Goal: Task Accomplishment & Management: Use online tool/utility

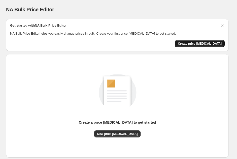
click at [206, 45] on span "Create price change job" at bounding box center [200, 44] width 44 height 4
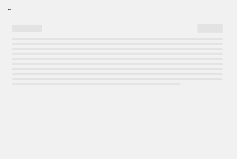
select select "percentage"
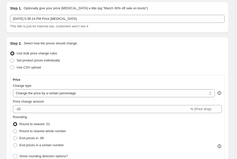
scroll to position [26, 0]
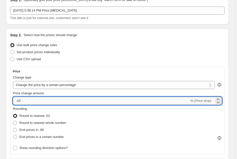
drag, startPoint x: 24, startPoint y: 102, endPoint x: 10, endPoint y: 97, distance: 15.4
click at [13, 97] on input "-10" at bounding box center [101, 101] width 176 height 8
click at [219, 99] on icon at bounding box center [218, 99] width 2 height 1
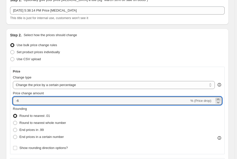
click at [219, 99] on icon at bounding box center [218, 99] width 2 height 1
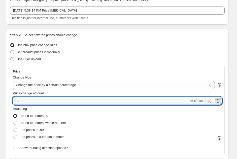
click at [219, 99] on icon at bounding box center [218, 99] width 2 height 1
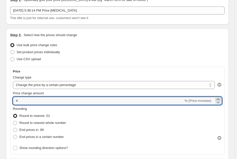
click at [219, 99] on icon at bounding box center [218, 99] width 2 height 1
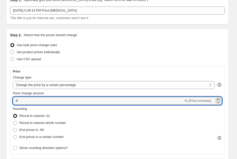
click at [219, 99] on icon at bounding box center [218, 99] width 2 height 1
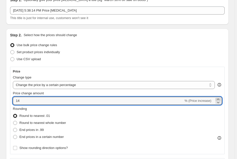
click at [219, 99] on icon at bounding box center [218, 99] width 2 height 1
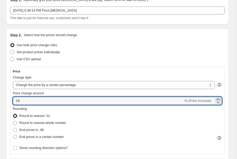
click at [219, 99] on icon at bounding box center [218, 99] width 2 height 1
type input "20"
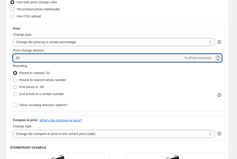
scroll to position [77, 0]
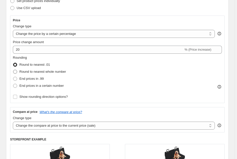
click at [16, 71] on span at bounding box center [15, 72] width 4 height 4
click at [13, 70] on input "Round to nearest whole number" at bounding box center [13, 70] width 0 height 0
radio input "true"
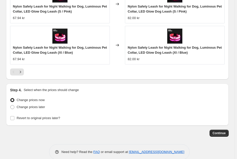
scroll to position [522, 0]
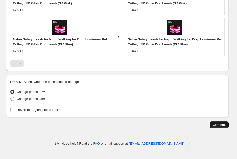
click at [217, 125] on span "Continue" at bounding box center [218, 125] width 13 height 4
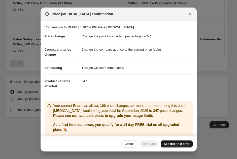
click at [172, 145] on span "See free trial offer" at bounding box center [176, 144] width 26 height 4
click at [147, 145] on span "Try again" at bounding box center [148, 144] width 13 height 4
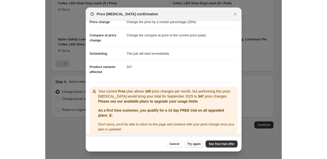
scroll to position [16, 0]
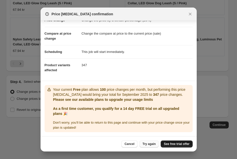
click at [170, 146] on span "See free trial offer" at bounding box center [176, 144] width 26 height 4
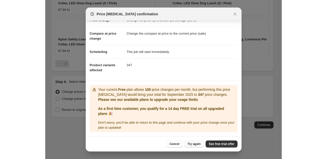
scroll to position [362, 0]
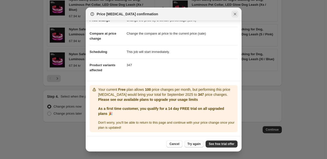
click at [236, 15] on icon "Close" at bounding box center [235, 14] width 5 height 5
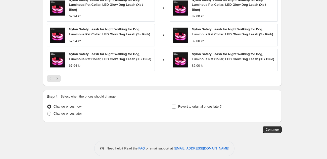
scroll to position [16, 0]
click at [238, 128] on span "Continue" at bounding box center [272, 130] width 13 height 4
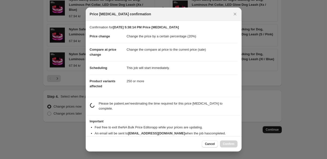
scroll to position [362, 0]
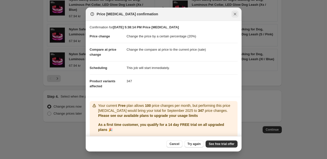
click at [234, 15] on icon "Close" at bounding box center [235, 14] width 3 height 3
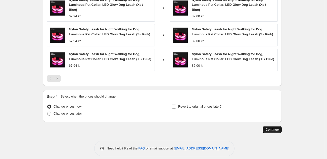
click at [238, 128] on span "Continue" at bounding box center [272, 130] width 13 height 4
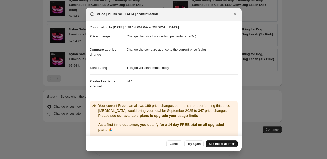
click at [226, 143] on span "See free trial offer" at bounding box center [222, 144] width 26 height 4
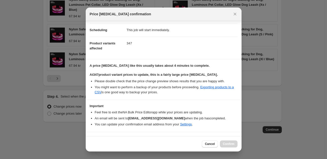
scroll to position [50, 0]
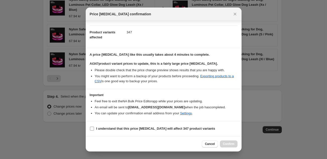
click at [93, 129] on input "I understand that this price change job will affect 347 product variants" at bounding box center [92, 129] width 4 height 4
checkbox input "true"
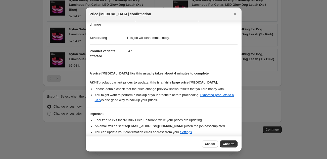
scroll to position [25, 0]
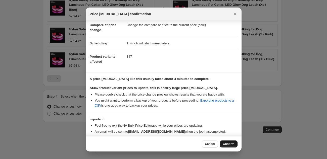
click at [231, 144] on span "Confirm" at bounding box center [229, 144] width 12 height 4
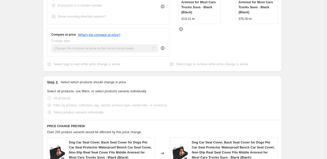
scroll to position [272, 0]
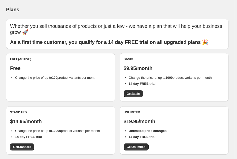
click at [48, 77] on span "Change the price of up to 100 product variants per month" at bounding box center [55, 78] width 81 height 4
click at [50, 69] on p "Free" at bounding box center [60, 68] width 101 height 6
click at [58, 86] on div "Free (Active) Free Change the price of up to 100 product variants per month" at bounding box center [60, 77] width 109 height 48
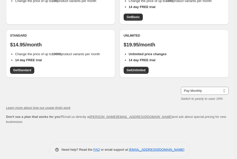
scroll to position [79, 0]
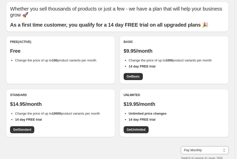
scroll to position [26, 0]
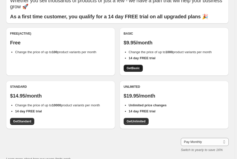
click at [138, 70] on span "Get Basic" at bounding box center [133, 68] width 13 height 4
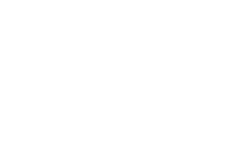
select select "percentage"
